Goal: Check status

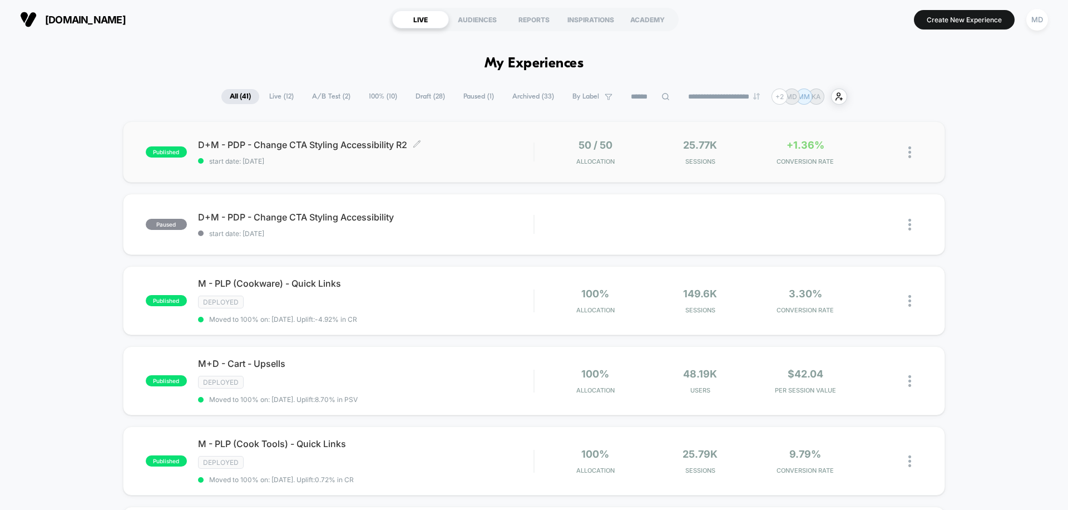
click at [481, 158] on span "start date: [DATE]" at bounding box center [365, 161] width 335 height 8
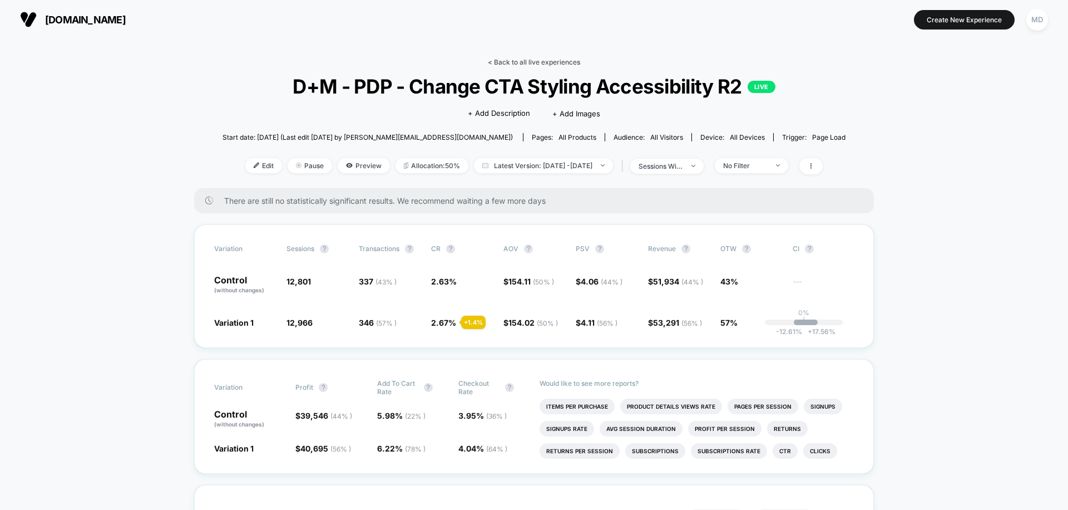
click at [560, 63] on link "< Back to all live experiences" at bounding box center [534, 62] width 92 height 8
